Goal: Check status: Check status

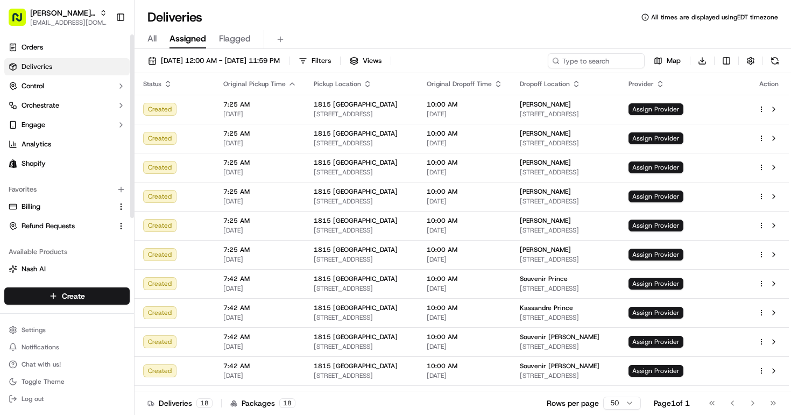
click at [38, 66] on span "Deliveries" at bounding box center [37, 67] width 31 height 10
click at [190, 59] on span "[DATE] 12:00 AM - [DATE] 11:59 PM" at bounding box center [220, 61] width 119 height 10
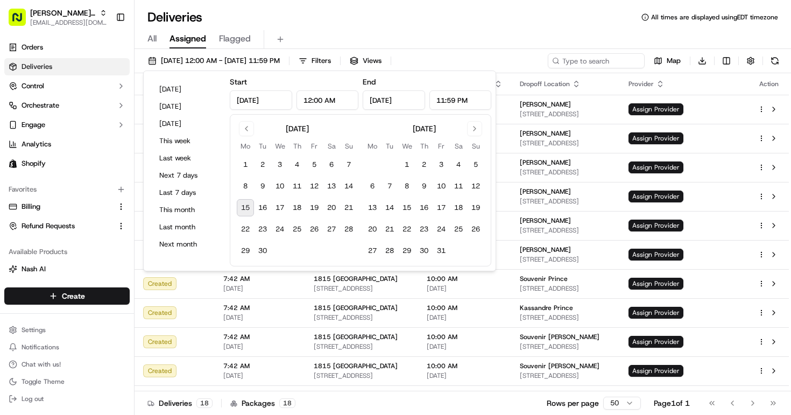
click at [250, 209] on button "15" at bounding box center [245, 207] width 17 height 17
type input "[DATE]"
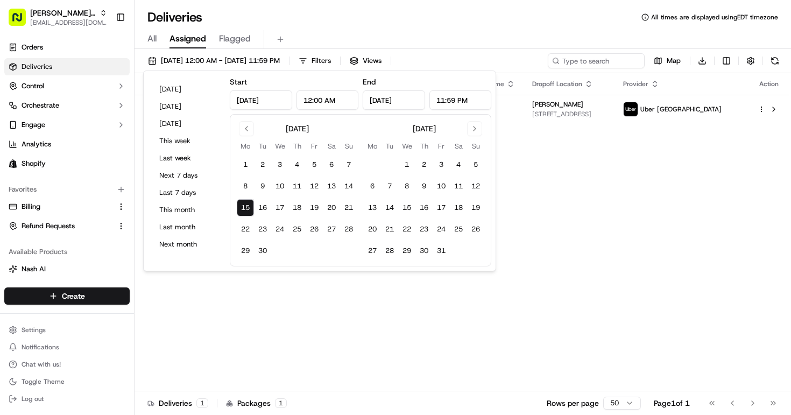
click at [702, 248] on div "Status Original Pickup Time Pickup Location Original Dropoff Time Dropoff Locat…" at bounding box center [462, 232] width 655 height 318
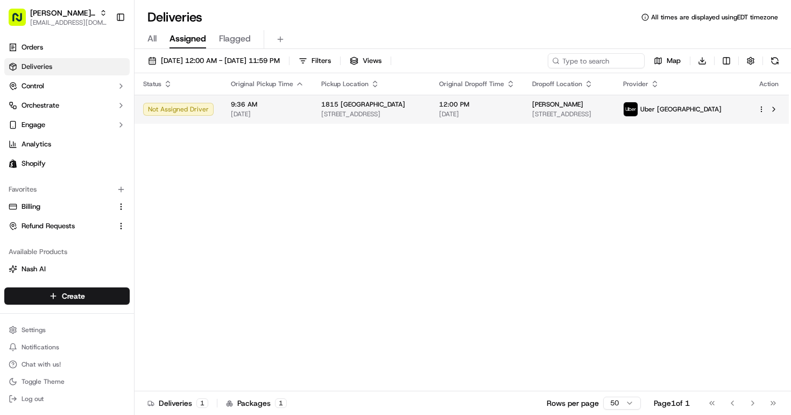
click at [570, 114] on span "[STREET_ADDRESS]" at bounding box center [570, 114] width 74 height 9
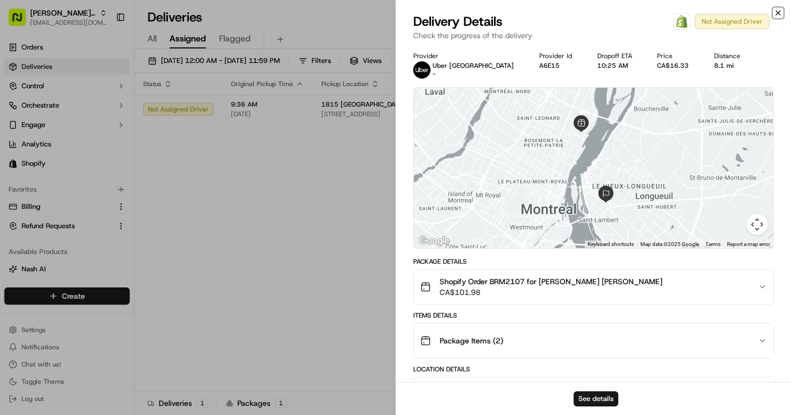
click at [779, 12] on icon "button" at bounding box center [778, 13] width 4 height 4
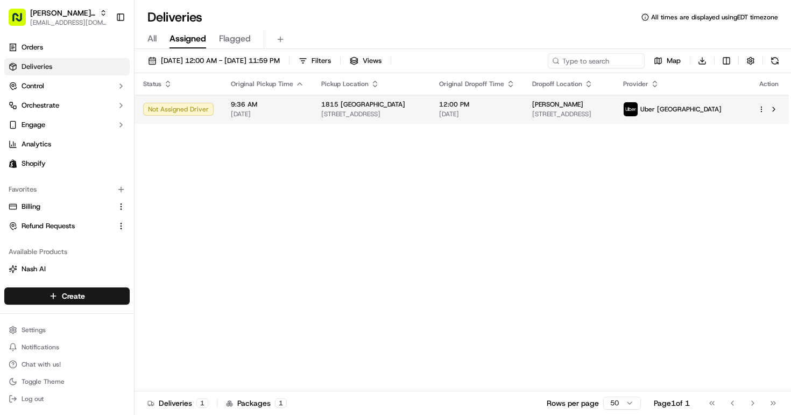
click at [760, 113] on div at bounding box center [769, 109] width 23 height 13
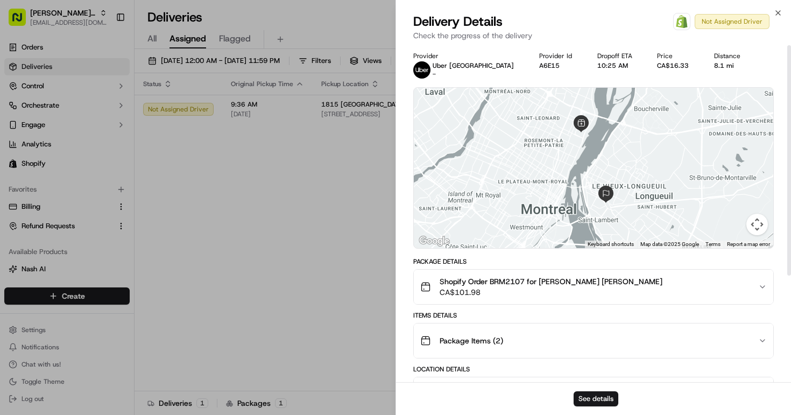
click at [778, 6] on div "Close Delivery Details Open Order in Shopify Not Assigned Driver Check the prog…" at bounding box center [594, 207] width 396 height 415
click at [779, 19] on div "Delivery Details Open Order in Shopify Not Assigned Driver Check the progress o…" at bounding box center [593, 29] width 395 height 32
click at [779, 18] on div "Delivery Details Open Order in Shopify Not Assigned Driver Check the progress o…" at bounding box center [593, 29] width 395 height 32
click at [779, 14] on icon "button" at bounding box center [778, 13] width 9 height 9
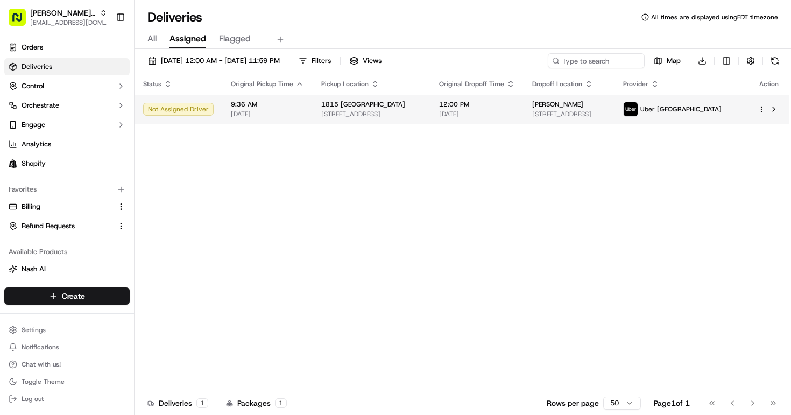
click at [763, 108] on html "[PERSON_NAME] MTL [PERSON_NAME][EMAIL_ADDRESS][DOMAIN_NAME] Toggle Sidebar Orde…" at bounding box center [395, 207] width 791 height 415
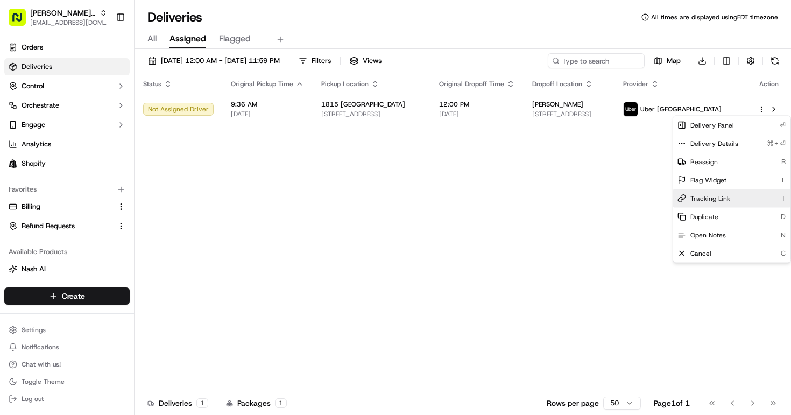
click at [731, 201] on div "Tracking Link T" at bounding box center [732, 199] width 117 height 18
